Goal: Check status

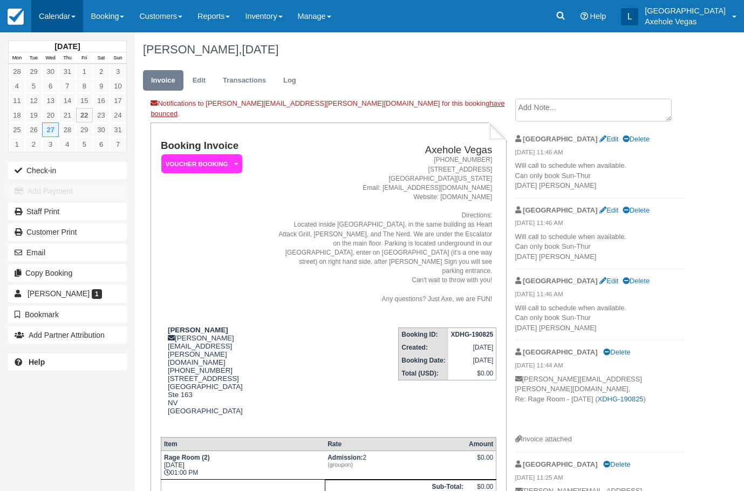
click at [78, 14] on link "Calendar" at bounding box center [57, 16] width 52 height 32
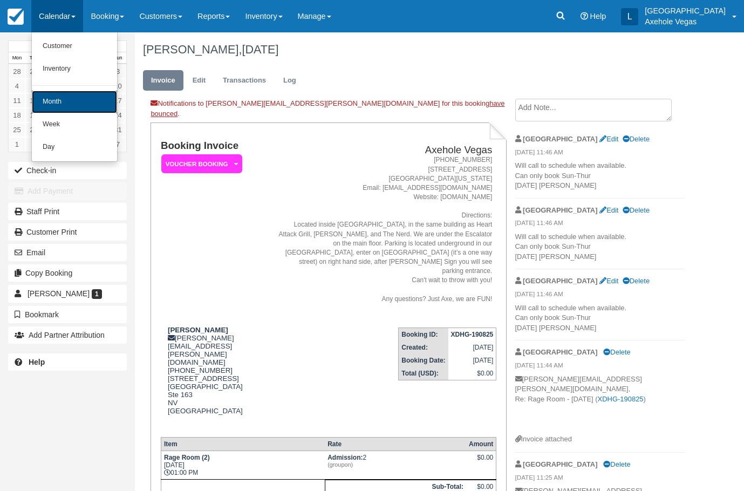
click at [70, 100] on link "Month" at bounding box center [74, 102] width 85 height 23
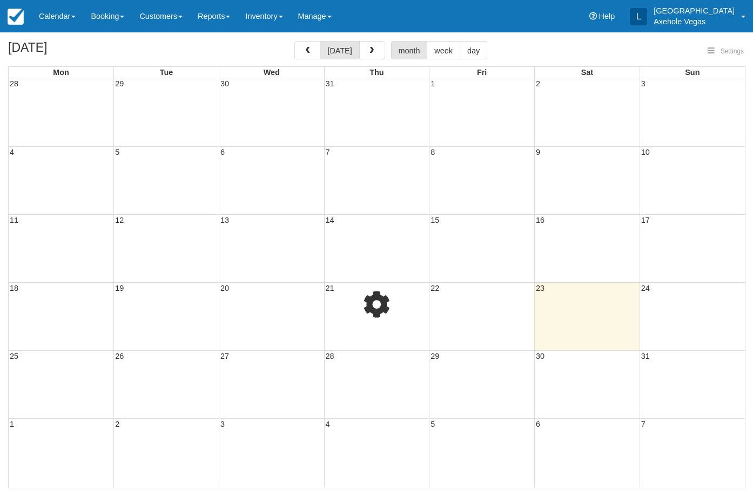
select select
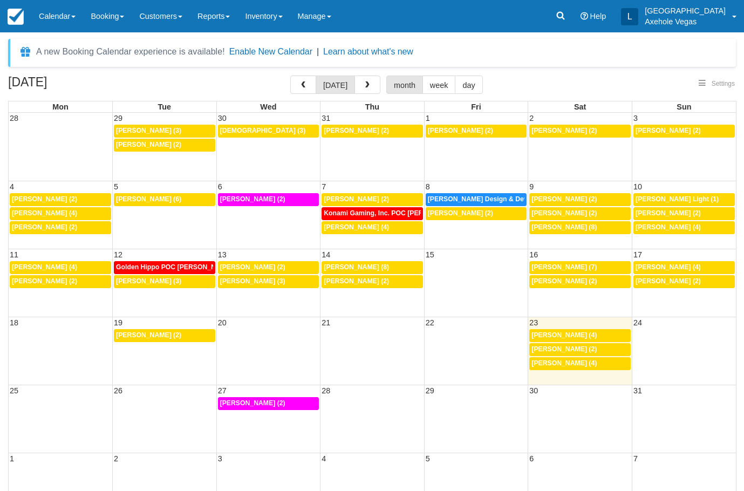
select select
click at [618, 348] on div "5p Kevin Pardo (2)" at bounding box center [580, 349] width 97 height 9
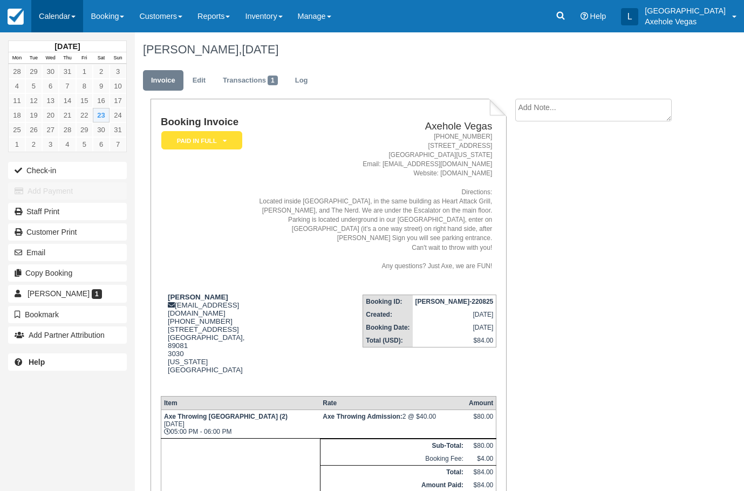
click at [71, 27] on link "Calendar" at bounding box center [57, 16] width 52 height 32
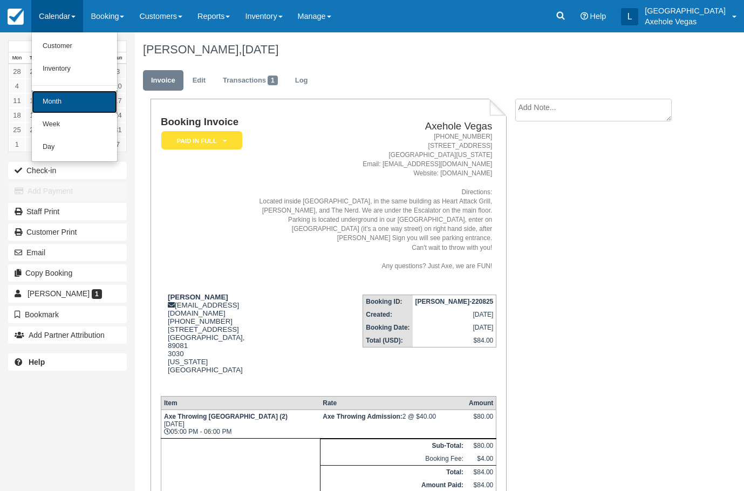
click at [85, 110] on link "Month" at bounding box center [74, 102] width 85 height 23
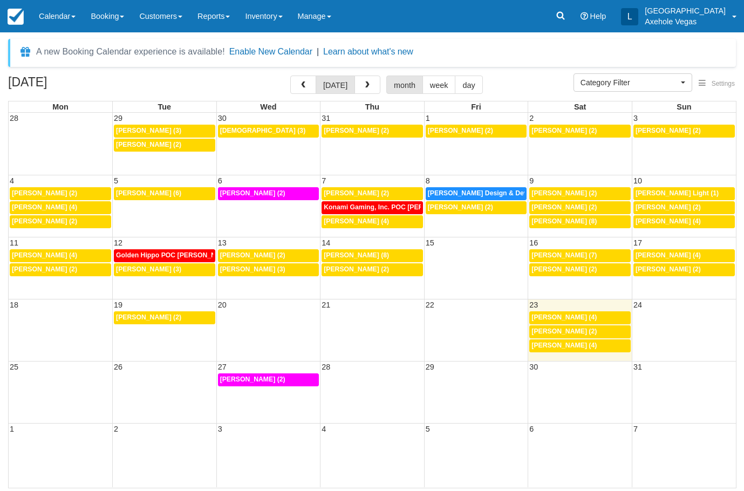
select select
